Goal: Task Accomplishment & Management: Use online tool/utility

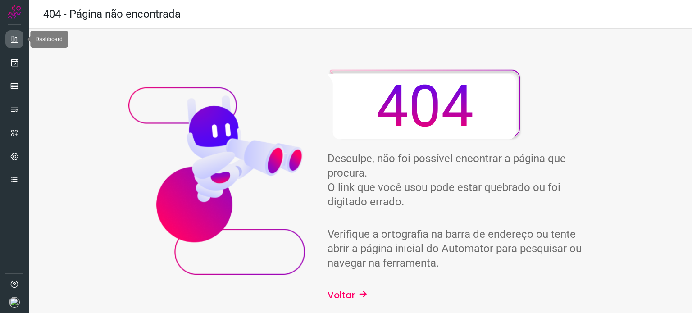
click at [15, 38] on icon at bounding box center [14, 39] width 9 height 9
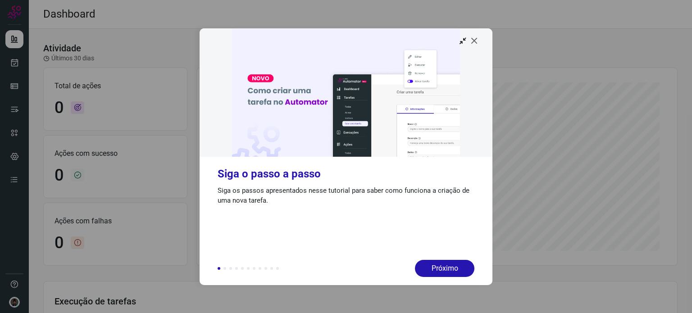
click at [475, 41] on icon at bounding box center [474, 40] width 9 height 9
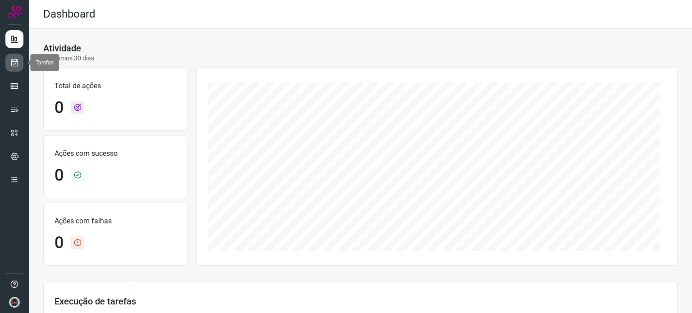
click at [13, 62] on icon at bounding box center [14, 62] width 9 height 9
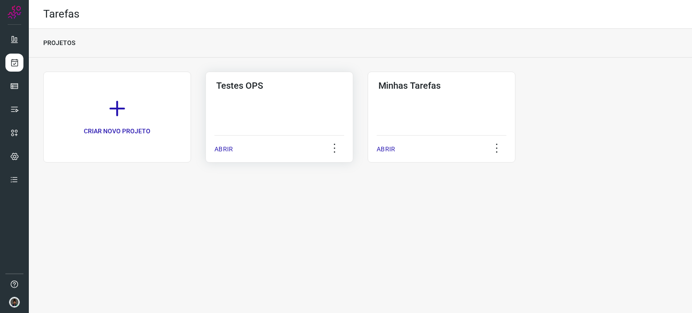
click at [367, 101] on div "Testes OPS ABRIR" at bounding box center [441, 117] width 148 height 91
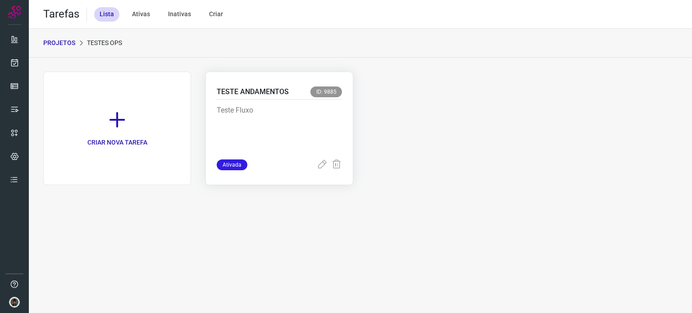
click at [256, 116] on p "Teste Fluxo" at bounding box center [279, 127] width 125 height 45
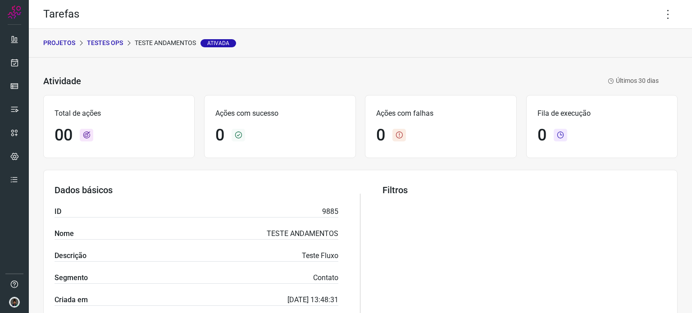
click at [62, 45] on p "PROJETOS" at bounding box center [59, 42] width 32 height 9
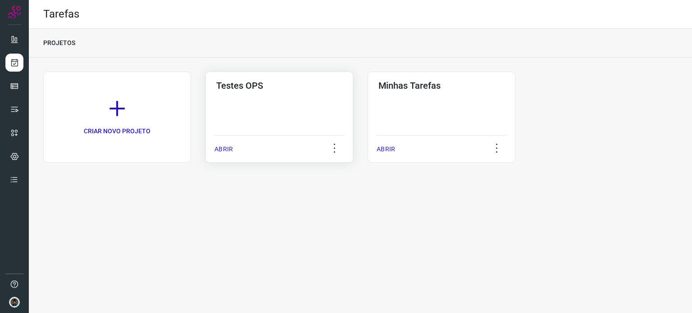
click at [367, 100] on div "Testes OPS ABRIR" at bounding box center [441, 117] width 148 height 91
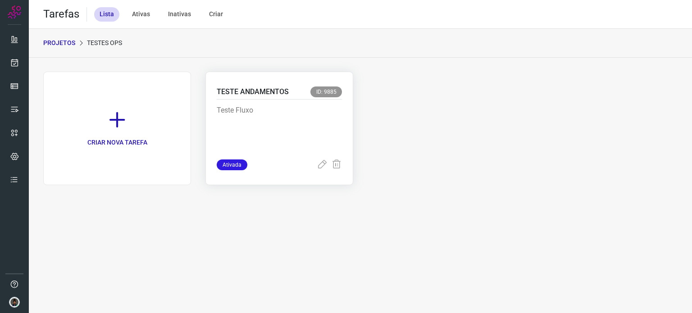
click at [269, 114] on p "Teste Fluxo" at bounding box center [279, 127] width 125 height 45
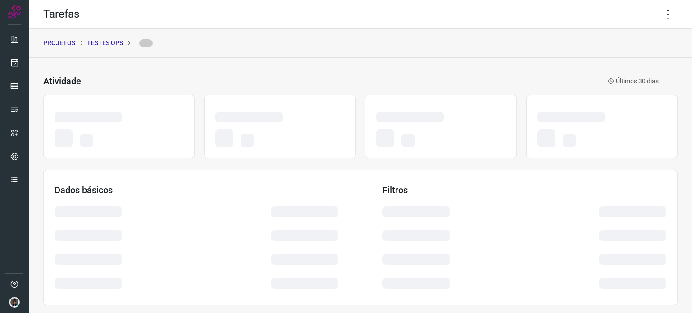
click at [63, 45] on p "PROJETOS" at bounding box center [59, 42] width 32 height 9
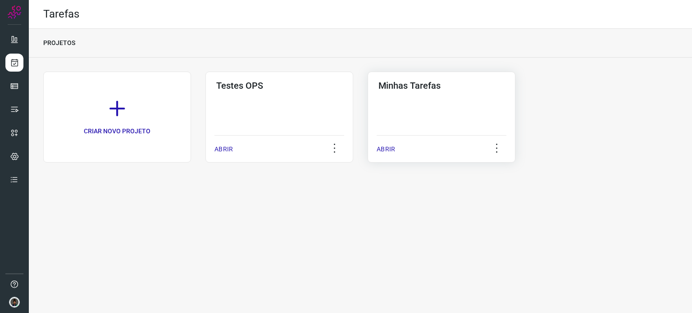
click at [431, 94] on div "Minhas Tarefas ABRIR" at bounding box center [441, 117] width 148 height 91
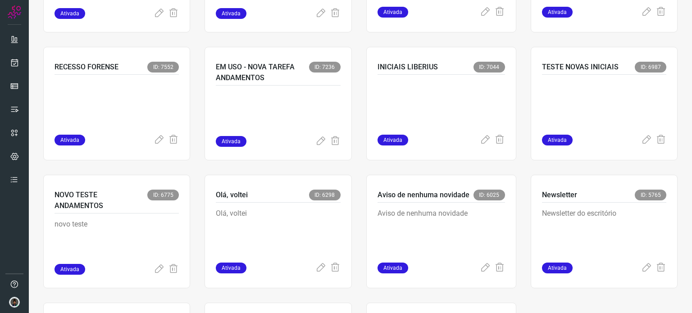
scroll to position [540, 0]
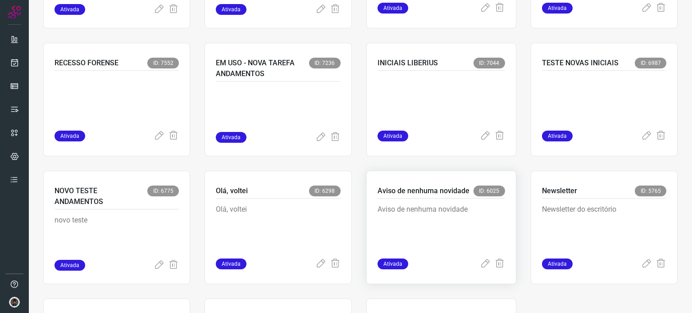
click at [430, 214] on p "Aviso de nenhuma novidade" at bounding box center [440, 226] width 127 height 45
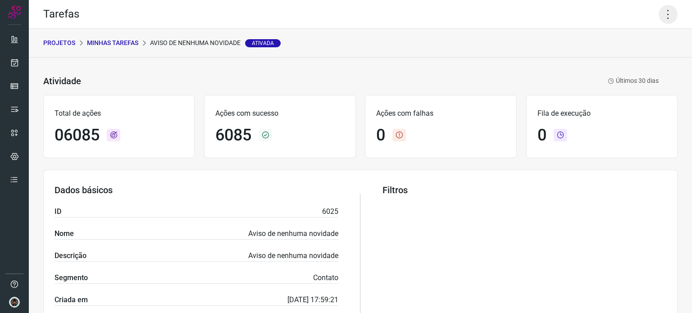
click at [658, 16] on icon at bounding box center [667, 14] width 19 height 19
click at [612, 59] on li "Executar" at bounding box center [629, 59] width 82 height 14
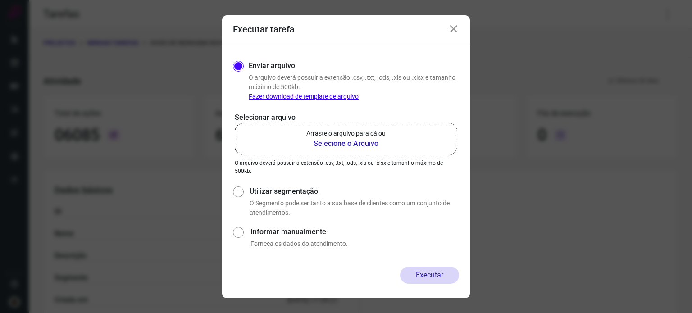
click at [355, 142] on b "Selecione o Arquivo" at bounding box center [345, 143] width 79 height 11
click at [0, 0] on input "Arraste o arquivo para cá ou Selecione o Arquivo" at bounding box center [0, 0] width 0 height 0
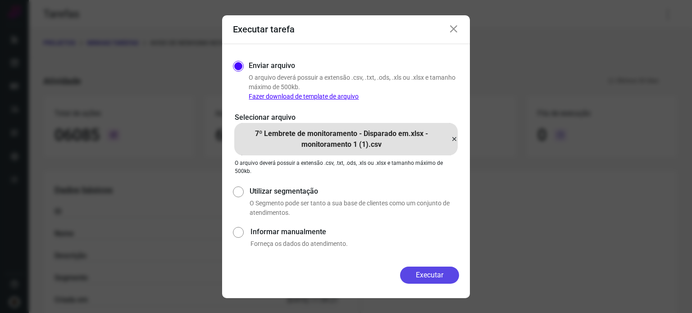
click at [430, 275] on button "Executar" at bounding box center [429, 275] width 59 height 17
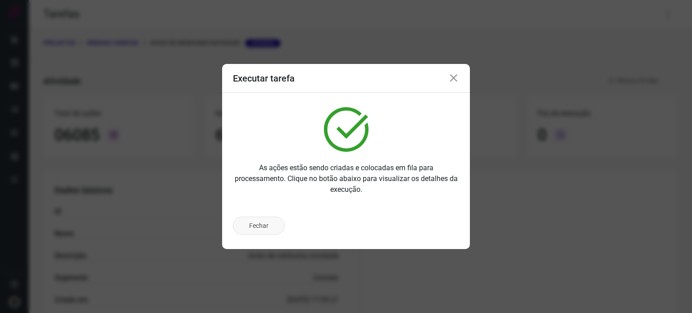
click at [272, 222] on button "Fechar" at bounding box center [259, 226] width 52 height 18
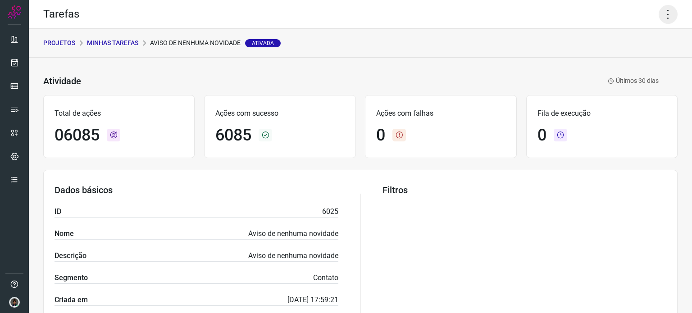
click at [662, 11] on icon at bounding box center [667, 14] width 19 height 19
click at [610, 61] on li "Executar" at bounding box center [629, 59] width 82 height 14
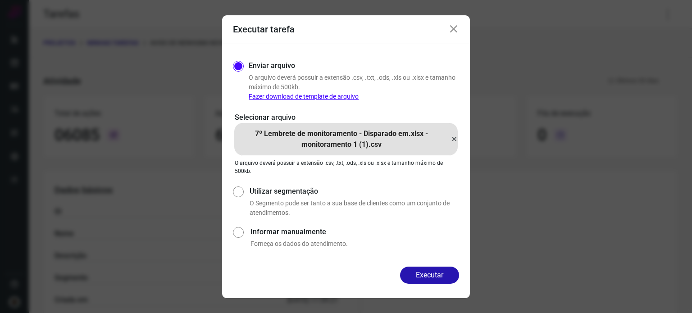
click at [453, 140] on icon at bounding box center [453, 139] width 7 height 11
click at [0, 0] on input "7º Lembrete de monitoramento - Disparado em.xlsx - monitoramento 1 (1).csv" at bounding box center [0, 0] width 0 height 0
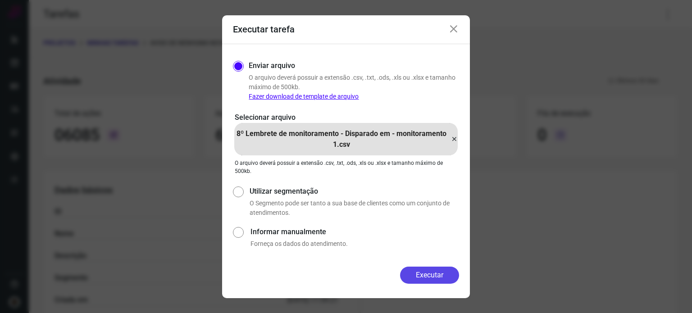
click at [432, 275] on button "Executar" at bounding box center [429, 275] width 59 height 17
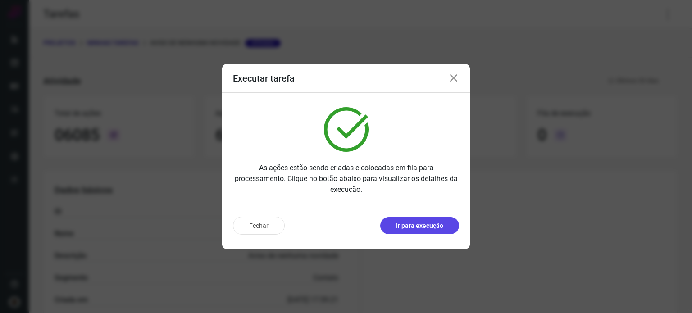
click at [417, 228] on p "Ir para execução" at bounding box center [419, 225] width 47 height 9
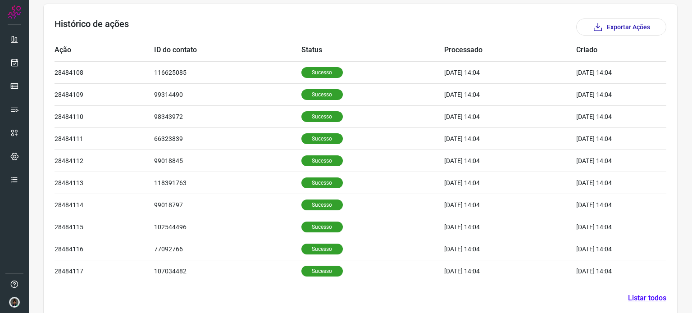
scroll to position [278, 0]
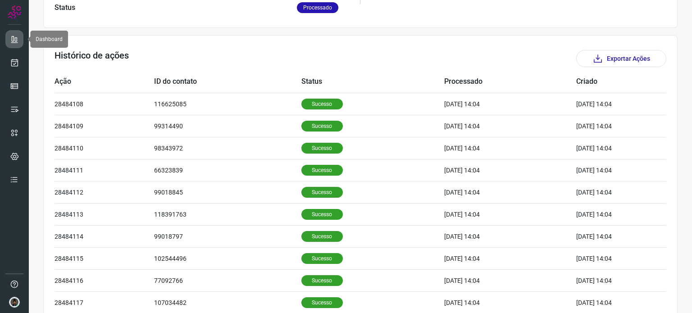
click at [20, 39] on link at bounding box center [14, 39] width 18 height 18
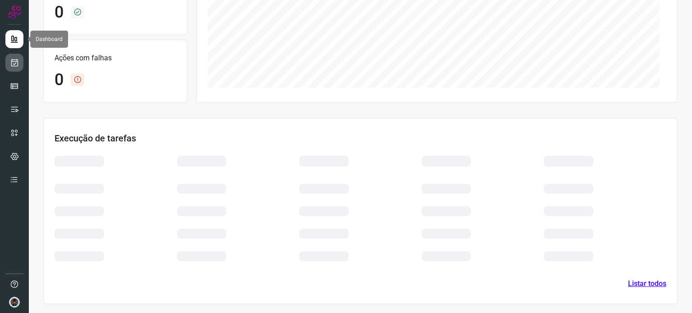
scroll to position [162, 0]
click at [21, 60] on link at bounding box center [14, 63] width 18 height 18
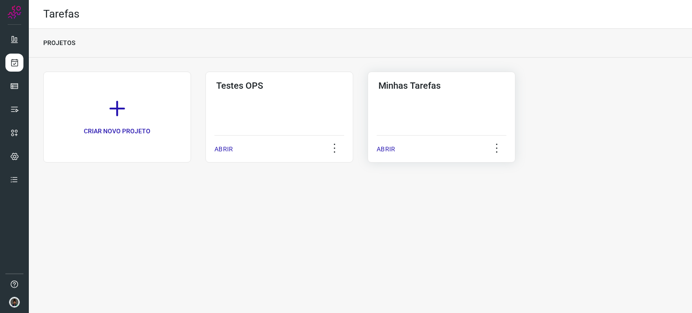
click at [445, 97] on div "Minhas Tarefas ABRIR" at bounding box center [441, 117] width 148 height 91
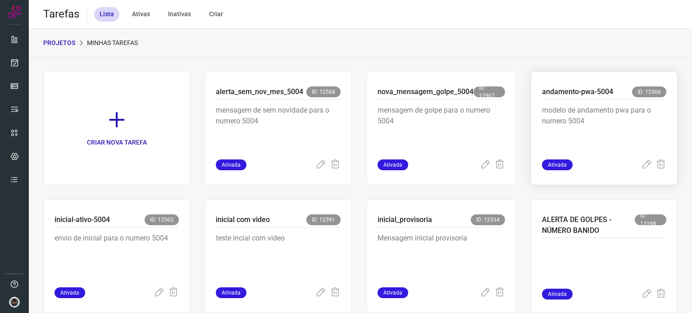
click at [589, 118] on p "modelo de andamento pwa para o numero 5004" at bounding box center [604, 127] width 124 height 45
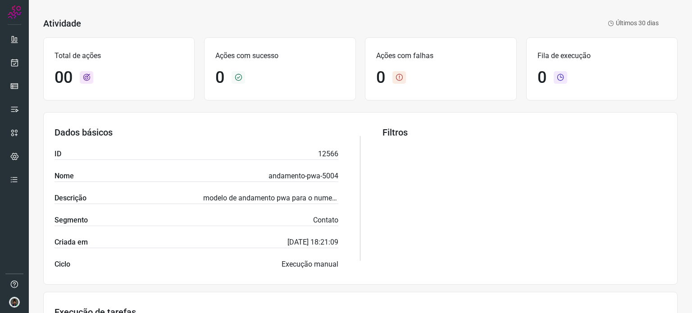
scroll to position [16, 0]
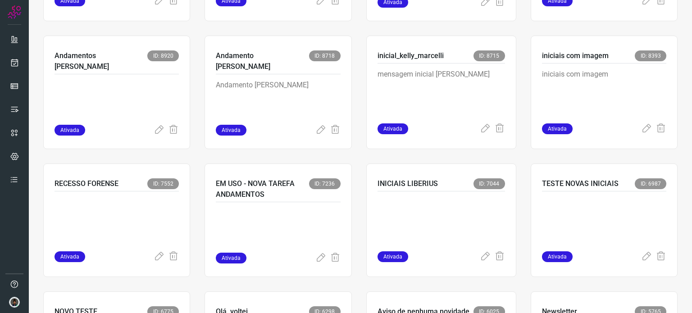
scroll to position [421, 0]
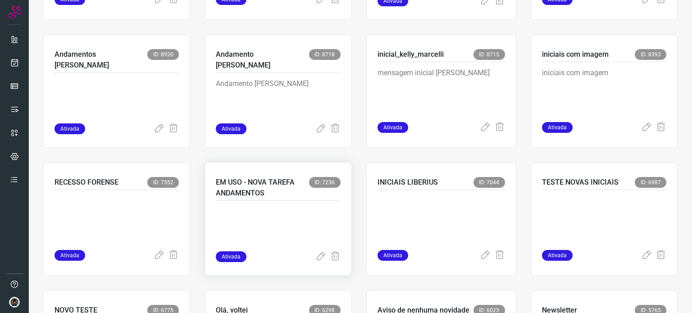
click at [272, 204] on div at bounding box center [278, 226] width 124 height 50
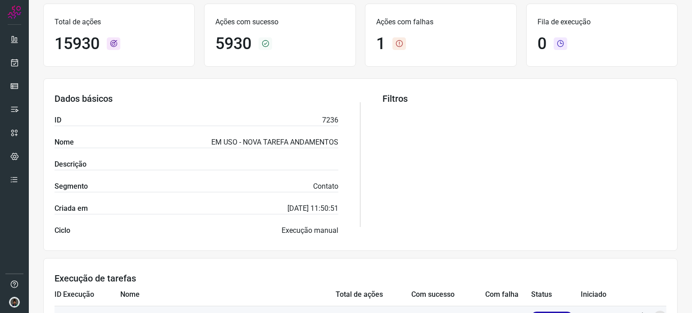
scroll to position [77, 0]
